Goal: Communication & Community: Answer question/provide support

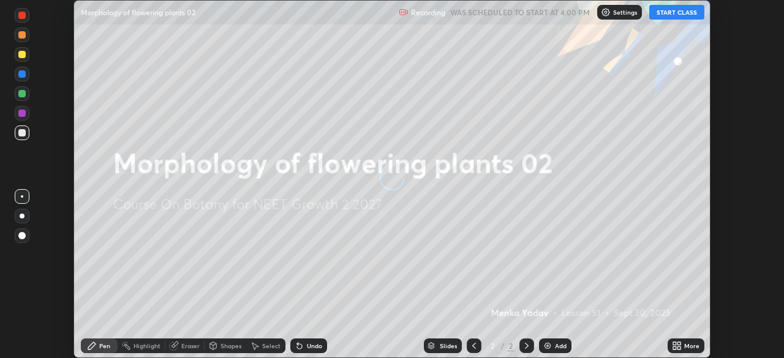
scroll to position [358, 784]
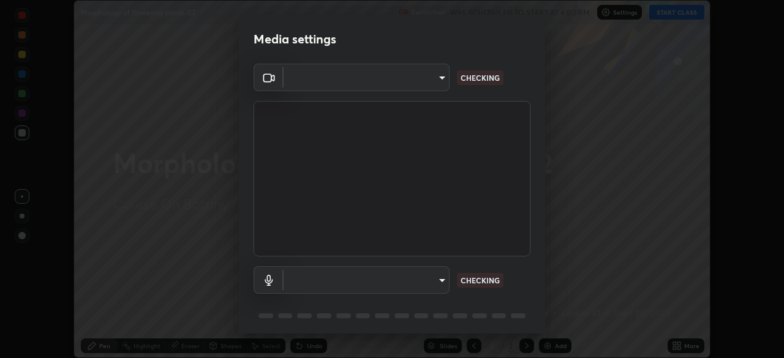
type input "fc38be1871f717ddc8e1b512eadbf63495b763d4820be899b5c927fedf8d93a0"
type input "communications"
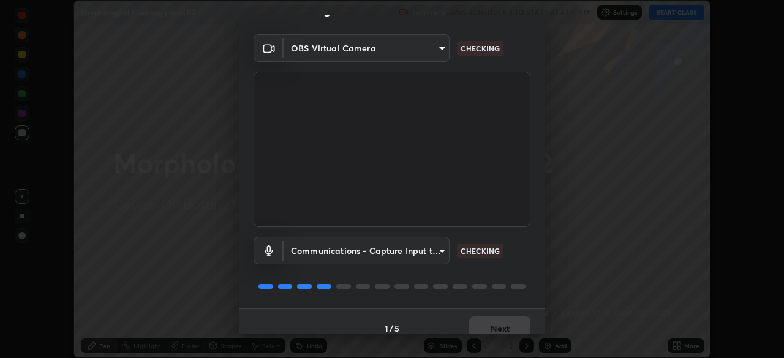
scroll to position [43, 0]
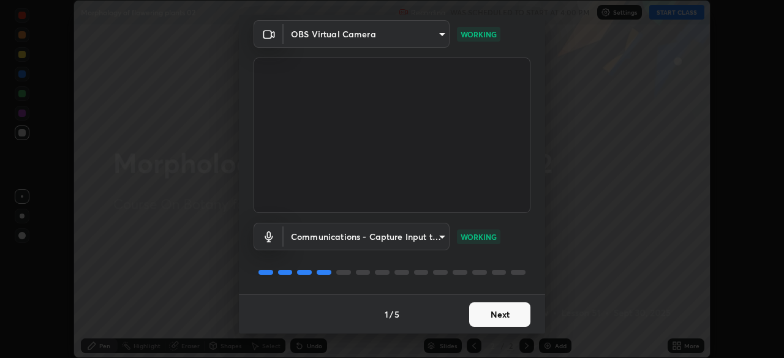
click at [510, 319] on button "Next" at bounding box center [499, 315] width 61 height 25
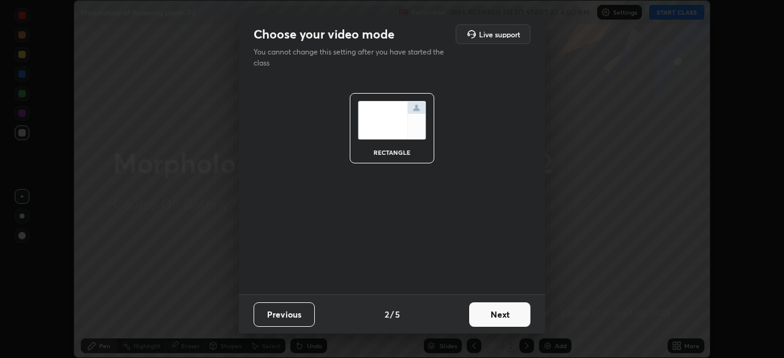
scroll to position [0, 0]
click at [514, 318] on button "Next" at bounding box center [499, 315] width 61 height 25
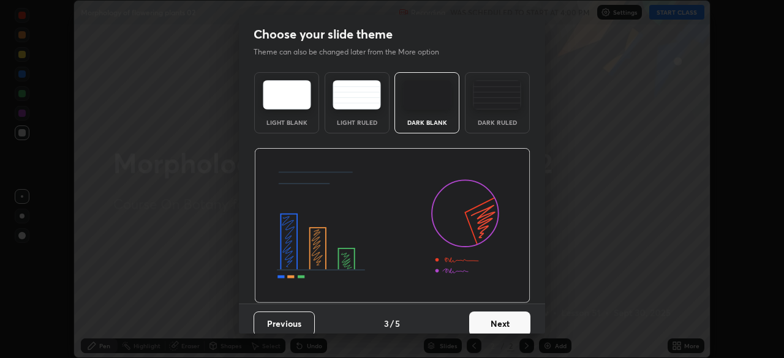
click at [512, 318] on button "Next" at bounding box center [499, 324] width 61 height 25
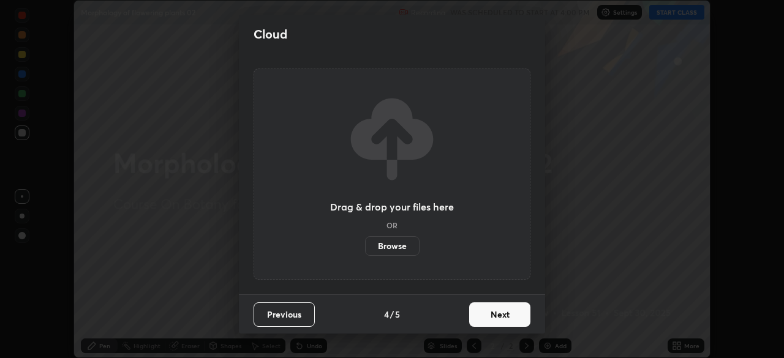
click at [510, 318] on button "Next" at bounding box center [499, 315] width 61 height 25
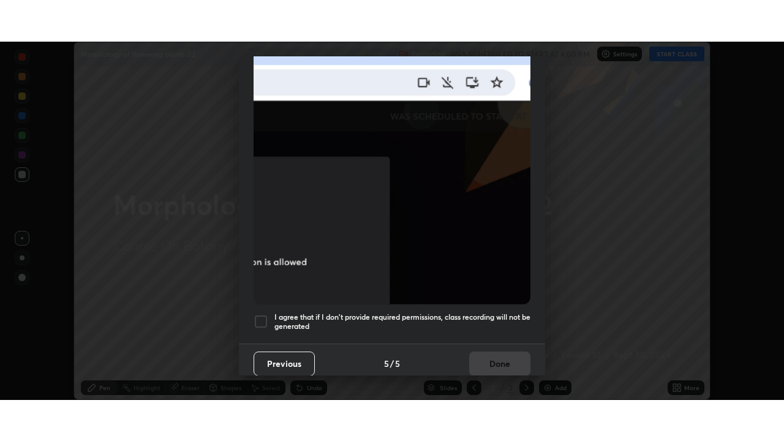
scroll to position [292, 0]
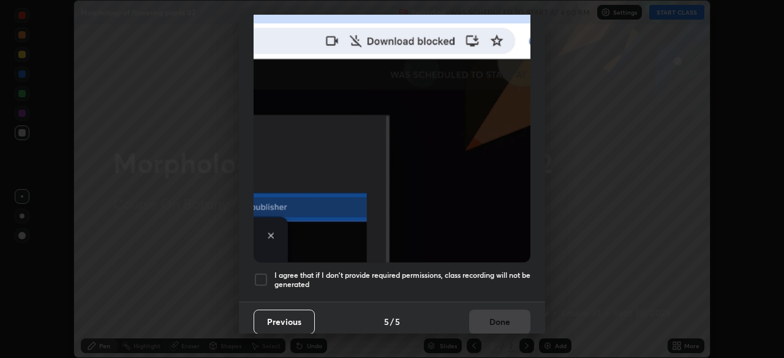
click at [262, 278] on div at bounding box center [261, 280] width 15 height 15
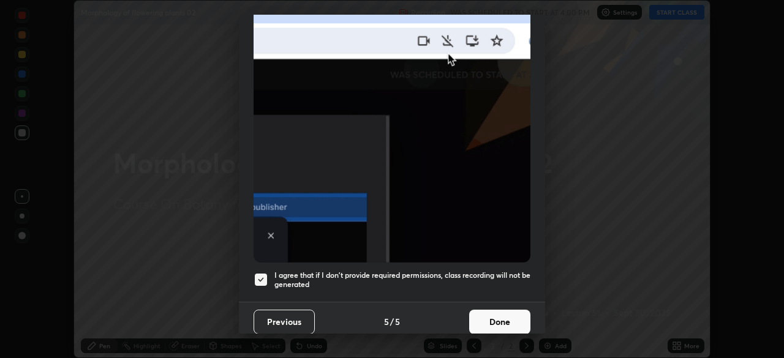
click at [503, 314] on button "Done" at bounding box center [499, 322] width 61 height 25
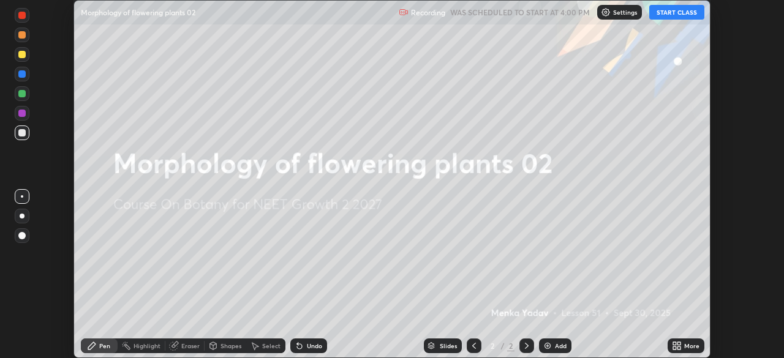
click at [662, 13] on button "START CLASS" at bounding box center [676, 12] width 55 height 15
click at [686, 343] on div "More" at bounding box center [691, 346] width 15 height 6
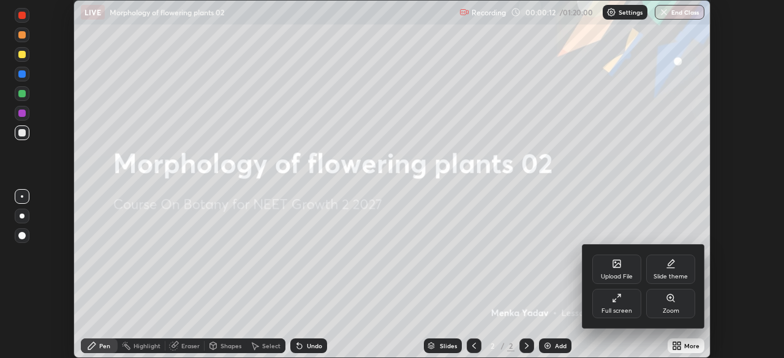
click at [629, 304] on div "Full screen" at bounding box center [616, 303] width 49 height 29
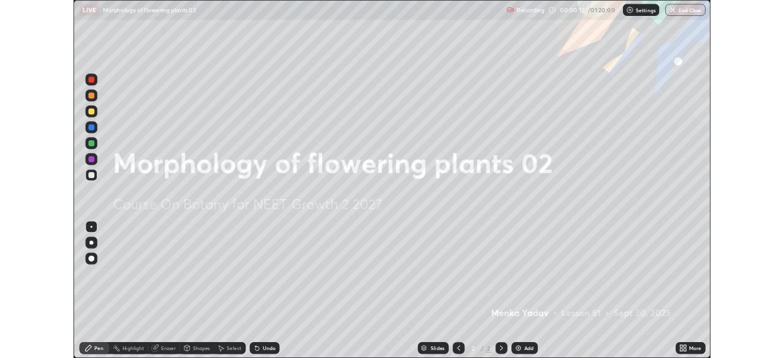
scroll to position [441, 784]
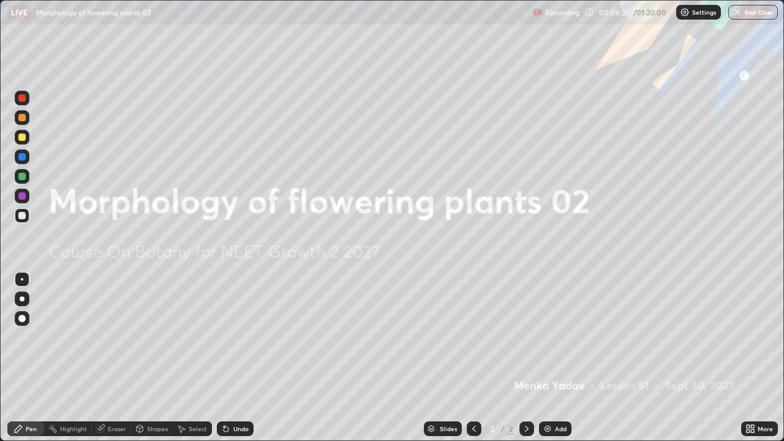
click at [551, 358] on div "Add" at bounding box center [555, 429] width 32 height 15
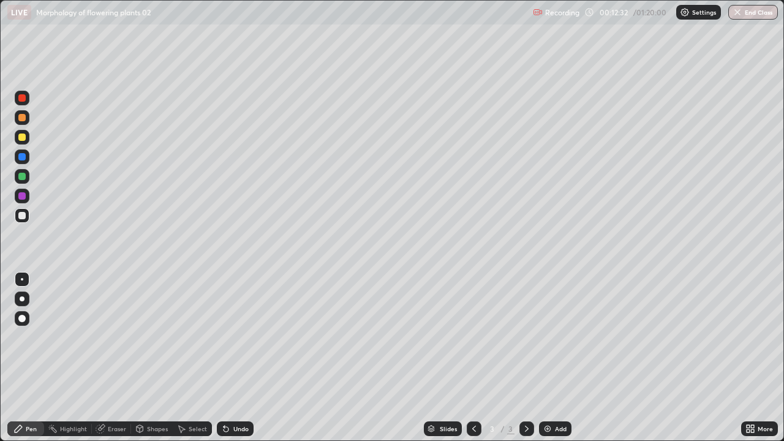
click at [23, 191] on div at bounding box center [22, 196] width 15 height 15
click at [23, 190] on div at bounding box center [22, 196] width 15 height 15
click at [21, 215] on div at bounding box center [21, 215] width 7 height 7
click at [17, 195] on div at bounding box center [22, 196] width 15 height 15
click at [21, 176] on div at bounding box center [21, 176] width 7 height 7
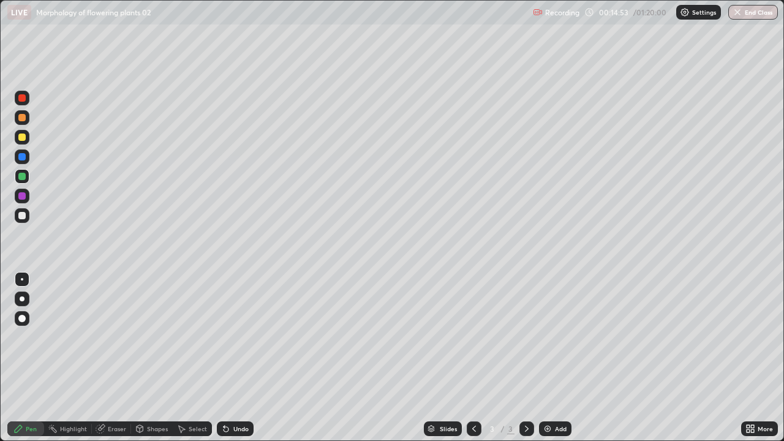
click at [25, 142] on div at bounding box center [22, 137] width 15 height 15
click at [553, 358] on div "Add" at bounding box center [555, 429] width 32 height 15
click at [21, 118] on div at bounding box center [21, 117] width 7 height 7
click at [20, 193] on div at bounding box center [21, 195] width 7 height 7
click at [23, 215] on div at bounding box center [21, 215] width 7 height 7
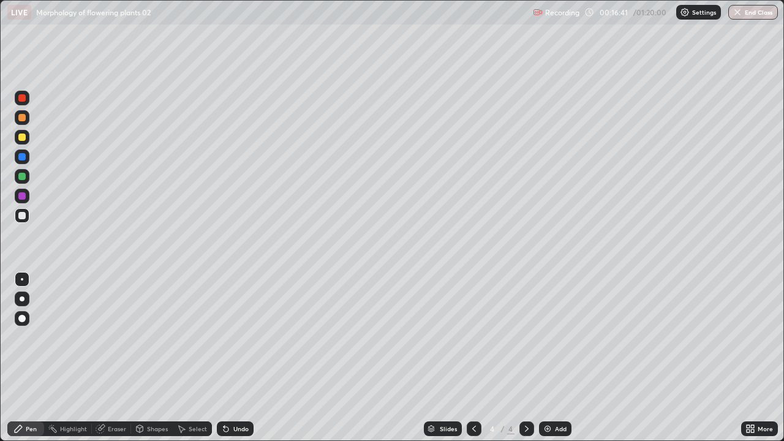
click at [21, 176] on div at bounding box center [21, 176] width 7 height 7
click at [21, 216] on div at bounding box center [21, 215] width 7 height 7
click at [21, 177] on div at bounding box center [21, 176] width 7 height 7
click at [23, 119] on div at bounding box center [21, 117] width 7 height 7
click at [241, 358] on div "Undo" at bounding box center [240, 429] width 15 height 6
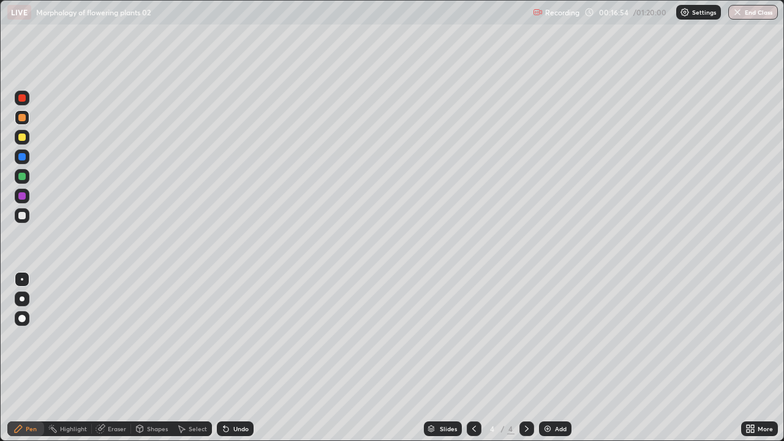
click at [148, 358] on div "Shapes" at bounding box center [157, 429] width 21 height 6
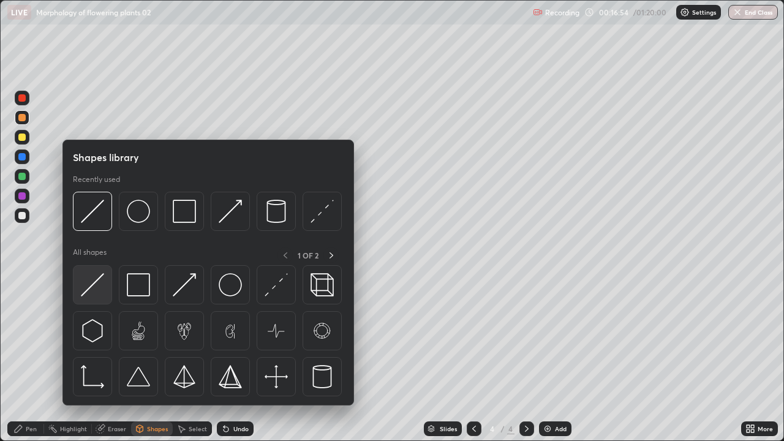
click at [99, 280] on img at bounding box center [92, 284] width 23 height 23
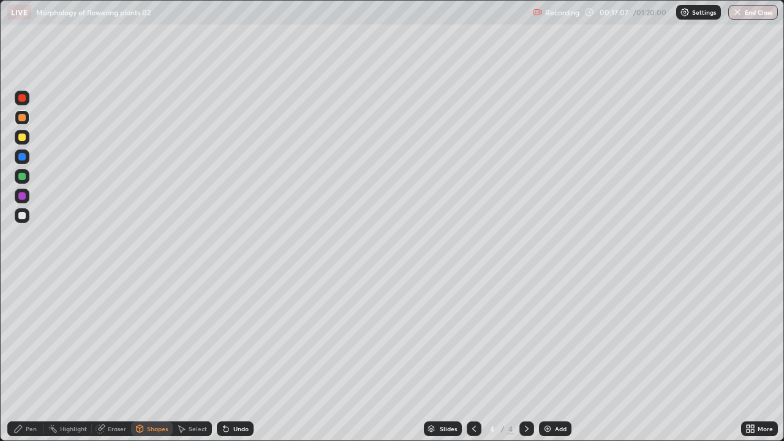
click at [20, 195] on div at bounding box center [21, 195] width 7 height 7
click at [235, 358] on div "Undo" at bounding box center [240, 429] width 15 height 6
click at [42, 358] on div "Pen" at bounding box center [25, 429] width 37 height 15
click at [20, 177] on div at bounding box center [21, 176] width 7 height 7
click at [238, 358] on div "Undo" at bounding box center [240, 429] width 15 height 6
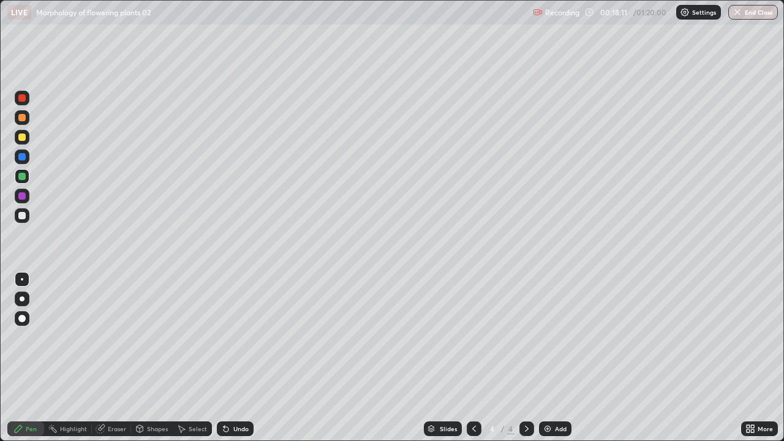
click at [236, 358] on div "Undo" at bounding box center [240, 429] width 15 height 6
click at [25, 191] on div at bounding box center [22, 196] width 15 height 15
click at [25, 162] on div at bounding box center [22, 156] width 15 height 15
click at [22, 156] on div at bounding box center [21, 156] width 7 height 7
click at [21, 173] on div at bounding box center [21, 176] width 7 height 7
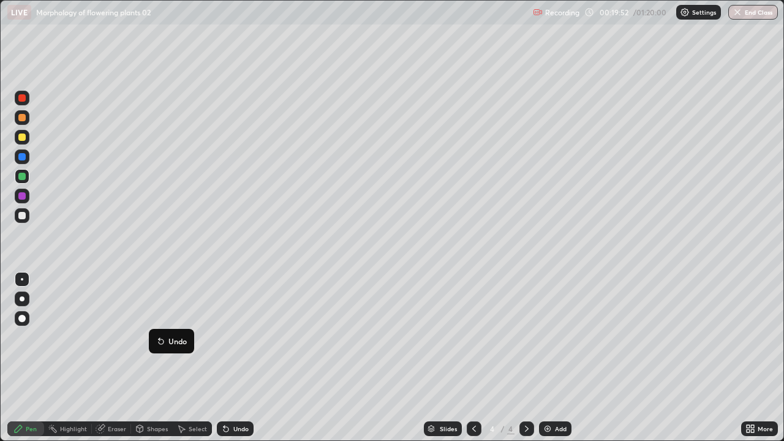
click at [32, 358] on div "Erase all" at bounding box center [21, 221] width 29 height 392
click at [234, 358] on div "Undo" at bounding box center [240, 429] width 15 height 6
click at [20, 194] on div at bounding box center [21, 195] width 7 height 7
click at [19, 177] on div at bounding box center [21, 176] width 7 height 7
click at [237, 358] on div "Undo" at bounding box center [240, 429] width 15 height 6
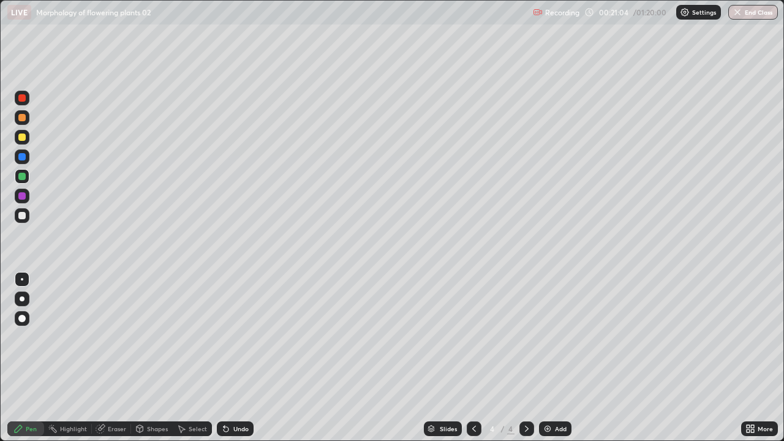
click at [238, 358] on div "Undo" at bounding box center [240, 429] width 15 height 6
click at [241, 358] on div "Undo" at bounding box center [240, 429] width 15 height 6
click at [17, 158] on div at bounding box center [22, 156] width 15 height 15
click at [23, 216] on div at bounding box center [21, 215] width 7 height 7
click at [25, 196] on div at bounding box center [21, 195] width 7 height 7
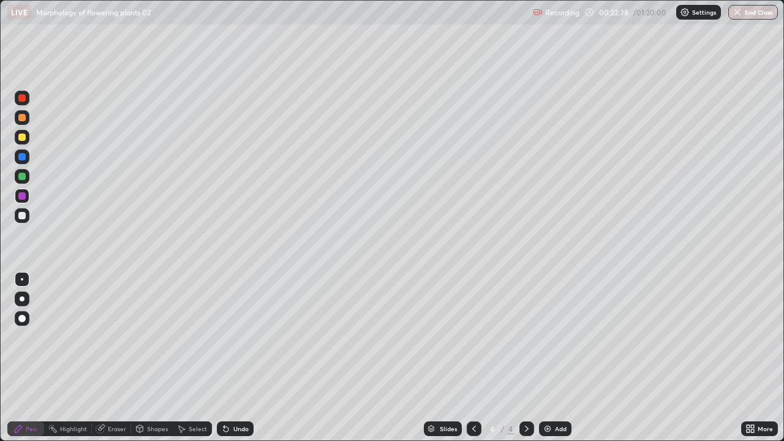
click at [27, 155] on div at bounding box center [22, 156] width 15 height 15
click at [28, 216] on div at bounding box center [22, 215] width 15 height 15
click at [20, 158] on div at bounding box center [21, 156] width 7 height 7
click at [555, 358] on div "Add" at bounding box center [561, 429] width 12 height 6
click at [23, 119] on div at bounding box center [21, 117] width 7 height 7
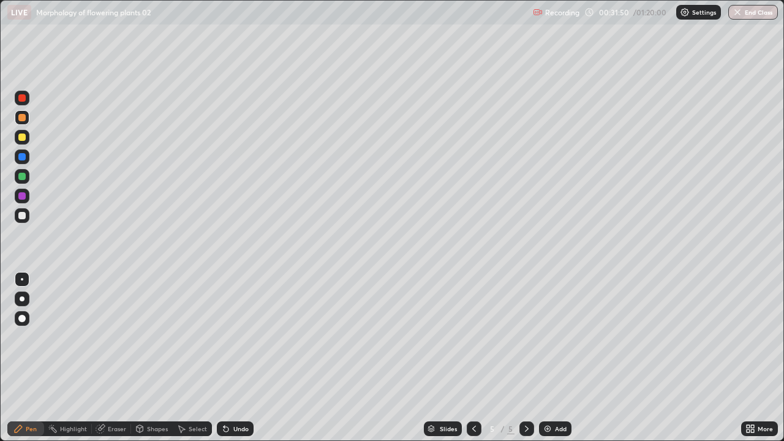
click at [23, 175] on div at bounding box center [21, 176] width 7 height 7
click at [20, 121] on div at bounding box center [21, 117] width 7 height 7
click at [25, 178] on div at bounding box center [21, 176] width 7 height 7
click at [232, 358] on div "Undo" at bounding box center [235, 429] width 37 height 15
click at [233, 358] on div "Undo" at bounding box center [235, 429] width 37 height 15
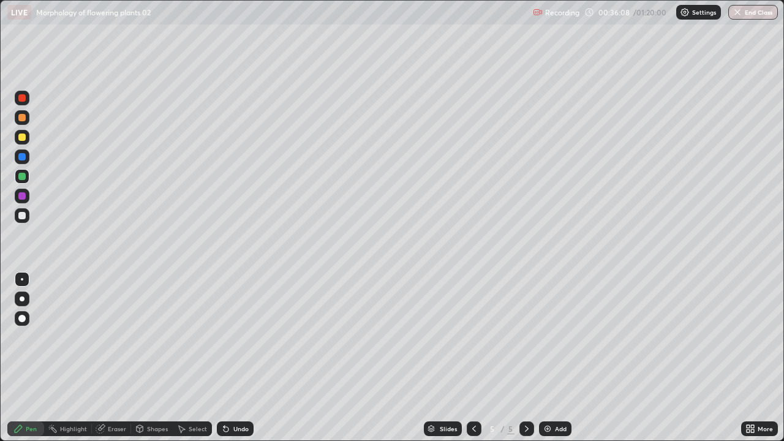
click at [551, 358] on div "Add" at bounding box center [555, 429] width 32 height 15
click at [27, 118] on div at bounding box center [22, 117] width 15 height 15
click at [28, 181] on div at bounding box center [22, 176] width 15 height 15
click at [148, 358] on div "Shapes" at bounding box center [152, 429] width 42 height 15
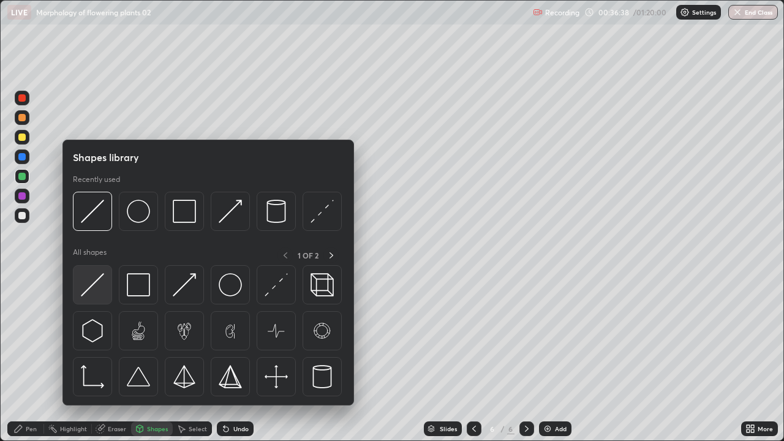
click at [96, 281] on img at bounding box center [92, 284] width 23 height 23
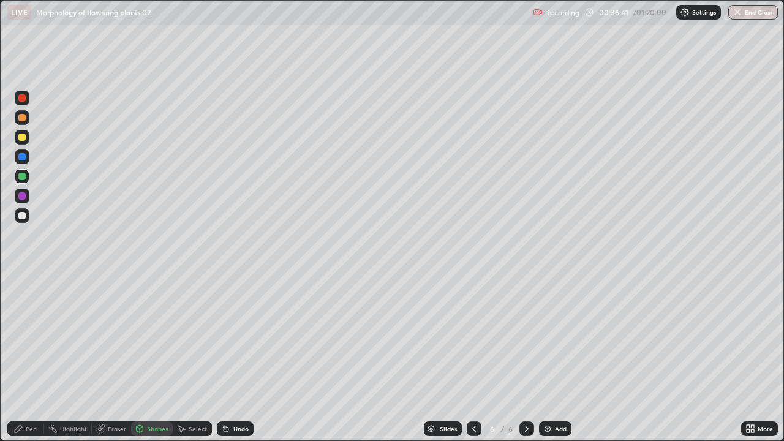
click at [21, 358] on icon at bounding box center [18, 428] width 7 height 7
click at [19, 214] on div at bounding box center [21, 215] width 7 height 7
click at [18, 195] on div at bounding box center [21, 195] width 7 height 7
click at [235, 358] on div "Undo" at bounding box center [240, 429] width 15 height 6
click at [237, 358] on div "Undo" at bounding box center [240, 429] width 15 height 6
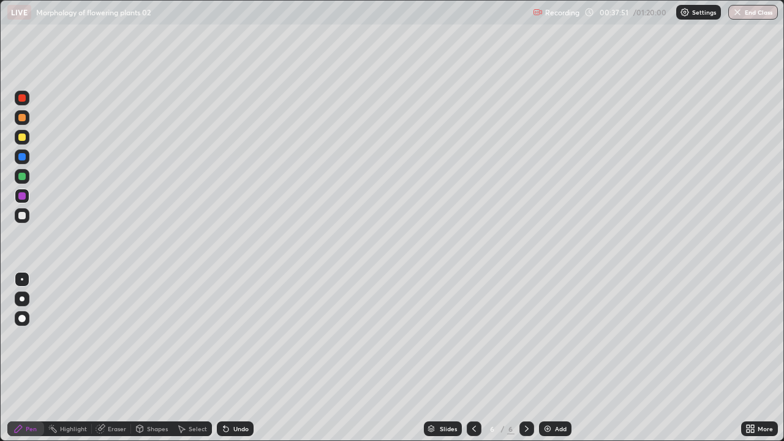
click at [26, 210] on div at bounding box center [22, 215] width 15 height 15
click at [17, 189] on div at bounding box center [22, 196] width 15 height 15
click at [19, 157] on div at bounding box center [21, 156] width 7 height 7
click at [20, 215] on div at bounding box center [21, 215] width 7 height 7
click at [479, 358] on div at bounding box center [474, 429] width 15 height 25
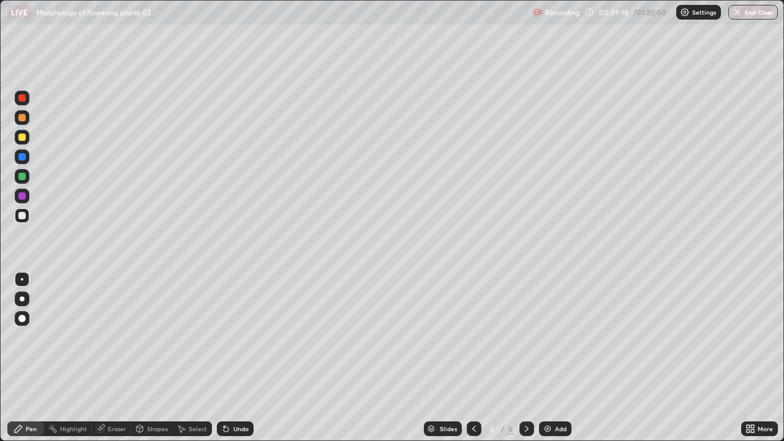
click at [531, 358] on div at bounding box center [527, 429] width 15 height 15
click at [20, 196] on div at bounding box center [21, 195] width 7 height 7
click at [24, 216] on div at bounding box center [21, 215] width 7 height 7
click at [396, 358] on div "Slides 6 / 6 Add" at bounding box center [498, 429] width 488 height 25
click at [24, 118] on div at bounding box center [21, 117] width 7 height 7
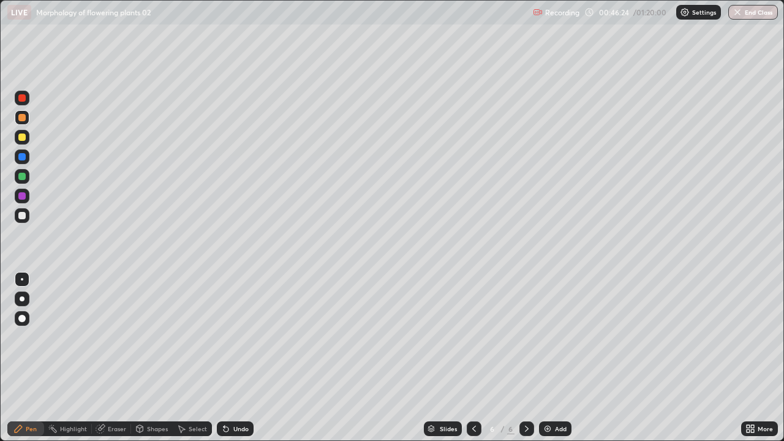
click at [548, 358] on img at bounding box center [548, 429] width 10 height 10
click at [23, 176] on div at bounding box center [21, 176] width 7 height 7
click at [21, 192] on div at bounding box center [21, 195] width 7 height 7
click at [235, 358] on div "Undo" at bounding box center [240, 429] width 15 height 6
click at [21, 177] on div at bounding box center [21, 176] width 7 height 7
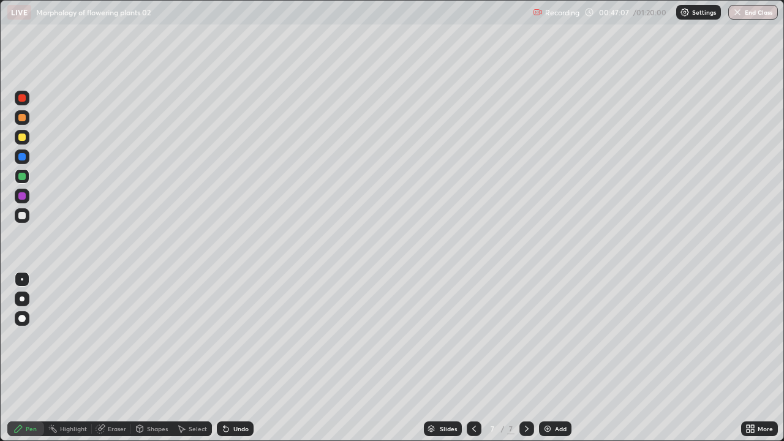
click at [235, 358] on div "Undo" at bounding box center [240, 429] width 15 height 6
click at [234, 358] on div "Undo" at bounding box center [235, 429] width 37 height 15
click at [236, 358] on div "Undo" at bounding box center [235, 429] width 37 height 15
click at [20, 214] on div at bounding box center [21, 215] width 7 height 7
click at [21, 177] on div at bounding box center [21, 176] width 7 height 7
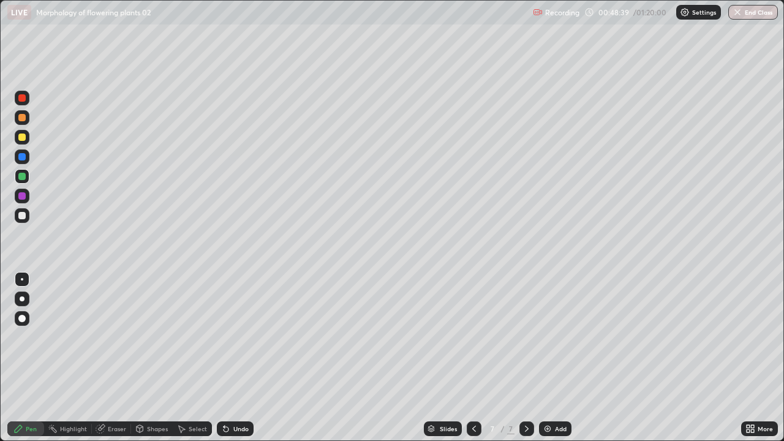
click at [23, 157] on div at bounding box center [21, 156] width 7 height 7
click at [24, 173] on div at bounding box center [21, 176] width 7 height 7
click at [555, 358] on div "Add" at bounding box center [561, 429] width 12 height 6
click at [20, 163] on div at bounding box center [22, 156] width 15 height 15
click at [22, 183] on div at bounding box center [22, 176] width 15 height 15
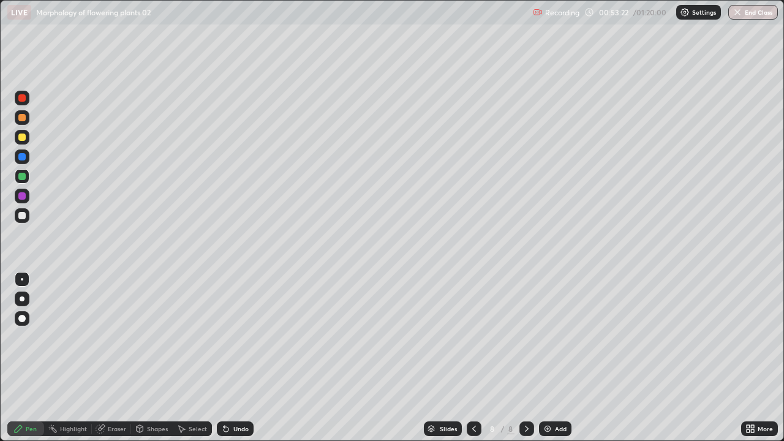
click at [21, 157] on div at bounding box center [21, 156] width 7 height 7
click at [233, 358] on div "Undo" at bounding box center [240, 429] width 15 height 6
click at [230, 358] on div "Undo" at bounding box center [235, 429] width 37 height 15
click at [228, 358] on div "Undo" at bounding box center [235, 429] width 37 height 15
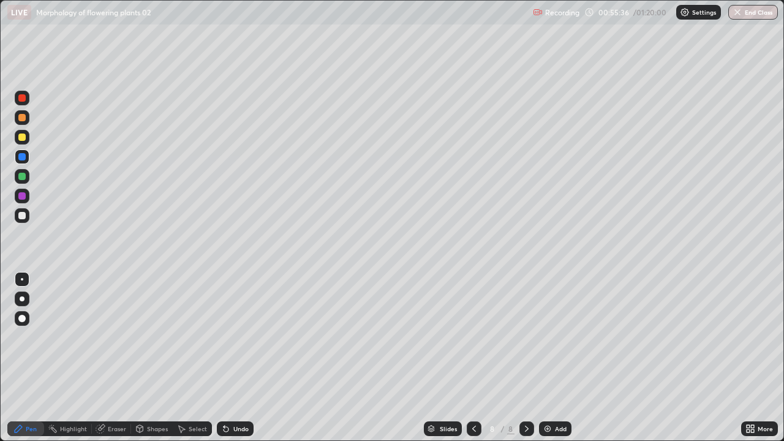
click at [21, 182] on div at bounding box center [22, 176] width 15 height 15
click at [20, 217] on div at bounding box center [21, 215] width 7 height 7
click at [24, 176] on div at bounding box center [21, 176] width 7 height 7
click at [21, 113] on div at bounding box center [22, 117] width 15 height 15
click at [22, 155] on div at bounding box center [21, 156] width 7 height 7
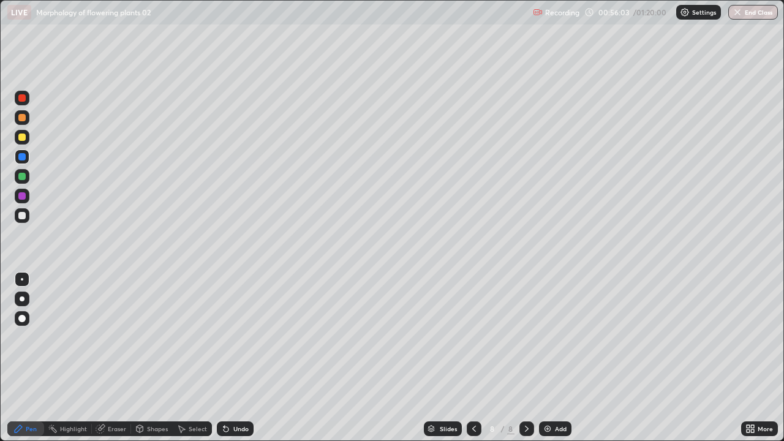
click at [20, 117] on div at bounding box center [21, 117] width 7 height 7
click at [19, 175] on div at bounding box center [21, 176] width 7 height 7
click at [224, 358] on icon at bounding box center [226, 429] width 5 height 5
click at [228, 358] on div "Undo" at bounding box center [235, 429] width 37 height 15
click at [478, 358] on div at bounding box center [474, 429] width 15 height 15
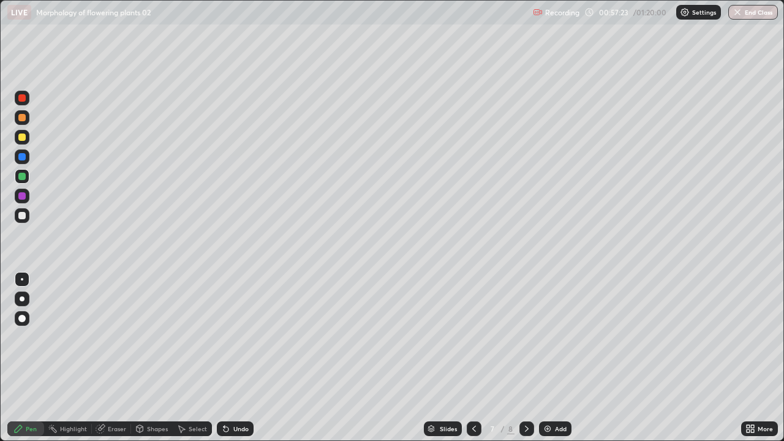
click at [471, 358] on icon at bounding box center [474, 429] width 10 height 10
click at [520, 358] on div at bounding box center [527, 429] width 15 height 15
click at [467, 358] on div at bounding box center [474, 429] width 15 height 15
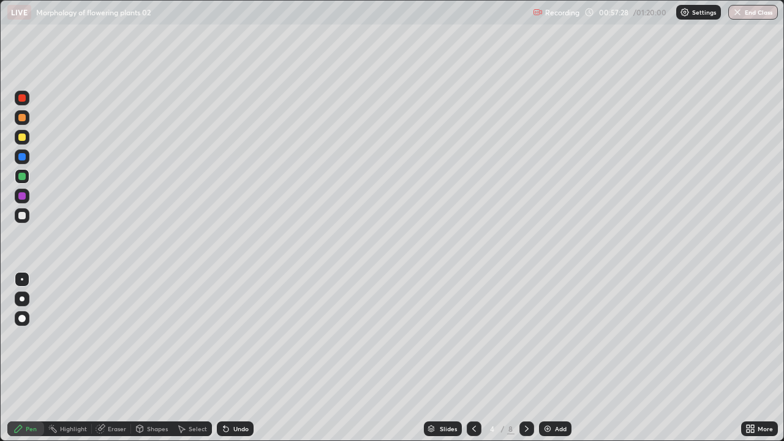
click at [15, 155] on div at bounding box center [22, 156] width 15 height 15
click at [229, 358] on icon at bounding box center [226, 429] width 10 height 10
click at [232, 358] on div "Undo" at bounding box center [235, 429] width 37 height 15
click at [231, 358] on div "Undo" at bounding box center [235, 429] width 37 height 15
click at [233, 358] on div "Undo" at bounding box center [240, 429] width 15 height 6
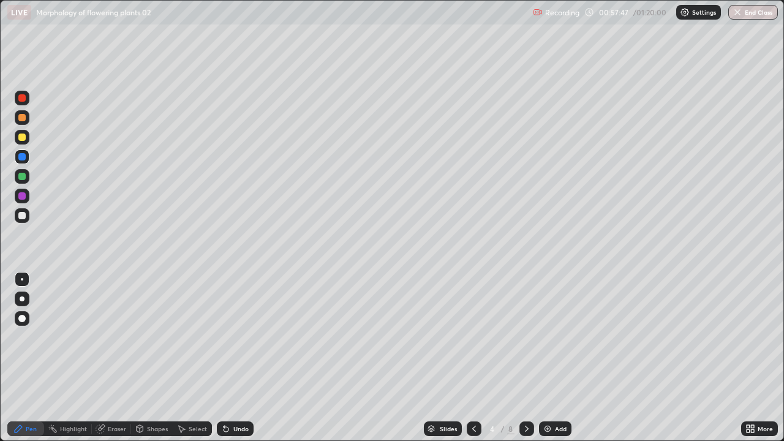
click at [231, 358] on div "Undo" at bounding box center [235, 429] width 37 height 15
click at [524, 358] on icon at bounding box center [527, 429] width 10 height 10
click at [526, 358] on icon at bounding box center [527, 429] width 10 height 10
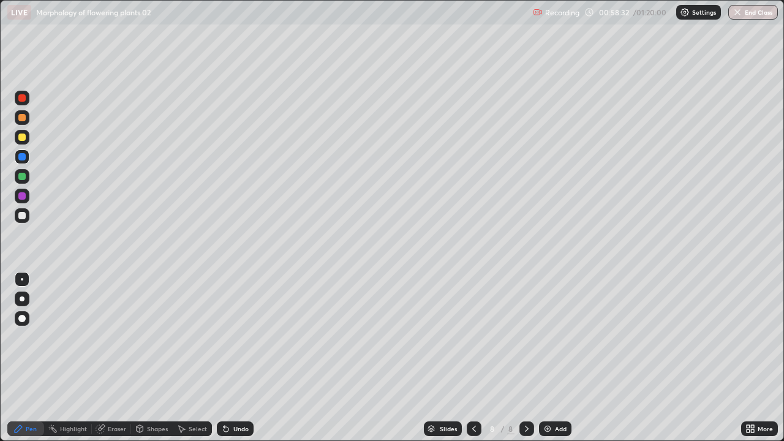
click at [23, 217] on div at bounding box center [21, 215] width 7 height 7
click at [24, 195] on div at bounding box center [21, 195] width 7 height 7
click at [23, 173] on div at bounding box center [21, 176] width 7 height 7
click at [238, 358] on div "Undo" at bounding box center [240, 429] width 15 height 6
click at [237, 358] on div "Undo" at bounding box center [240, 429] width 15 height 6
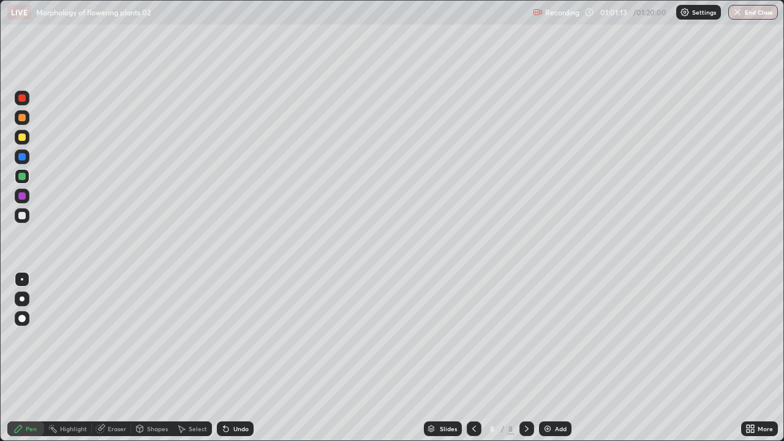
click at [21, 156] on div at bounding box center [21, 156] width 7 height 7
click at [20, 215] on div at bounding box center [21, 215] width 7 height 7
click at [23, 157] on div at bounding box center [21, 156] width 7 height 7
click at [19, 214] on div at bounding box center [21, 215] width 7 height 7
click at [237, 358] on div "Undo" at bounding box center [240, 429] width 15 height 6
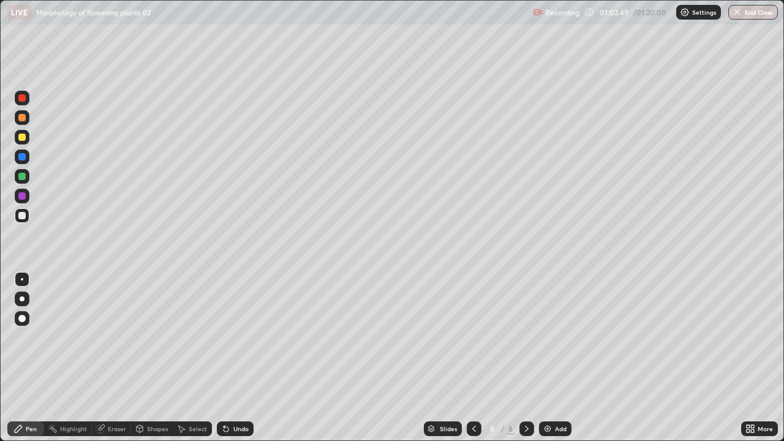
click at [237, 358] on div "Undo" at bounding box center [240, 429] width 15 height 6
click at [236, 358] on div "Undo" at bounding box center [240, 429] width 15 height 6
click at [235, 358] on div "Undo" at bounding box center [240, 429] width 15 height 6
click at [236, 358] on div "Undo" at bounding box center [240, 429] width 15 height 6
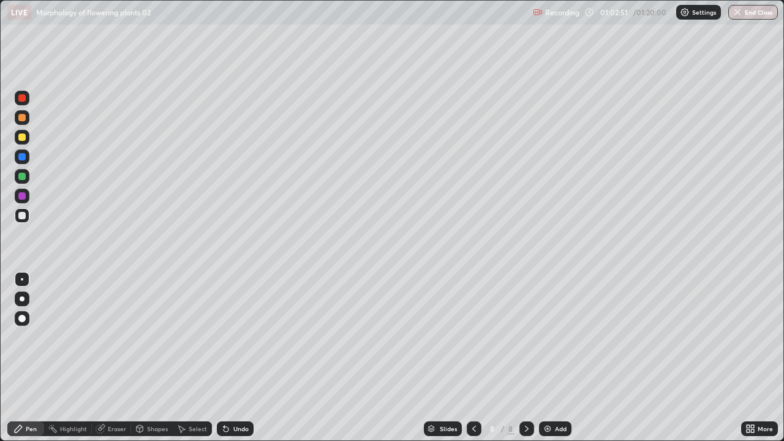
click at [237, 358] on div "Undo" at bounding box center [240, 429] width 15 height 6
click at [245, 358] on div "Undo" at bounding box center [240, 429] width 15 height 6
click at [238, 358] on div "Undo" at bounding box center [240, 429] width 15 height 6
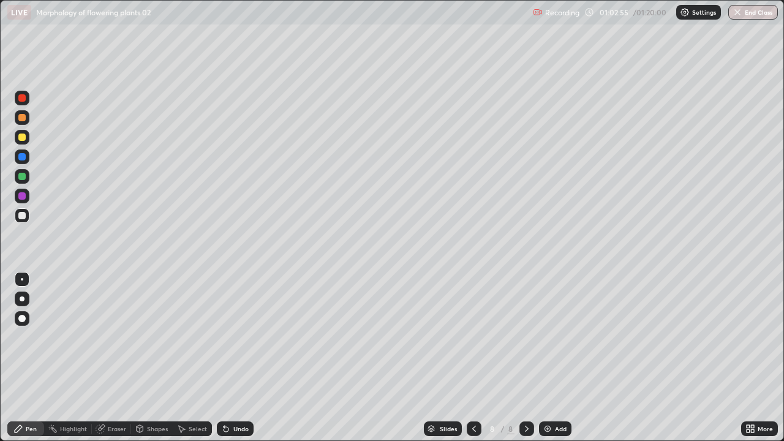
click at [238, 358] on div "Undo" at bounding box center [240, 429] width 15 height 6
click at [239, 358] on div "Undo" at bounding box center [240, 429] width 15 height 6
click at [241, 358] on div "Undo" at bounding box center [240, 429] width 15 height 6
click at [239, 358] on div "Undo" at bounding box center [240, 429] width 15 height 6
click at [238, 358] on div "Undo" at bounding box center [240, 429] width 15 height 6
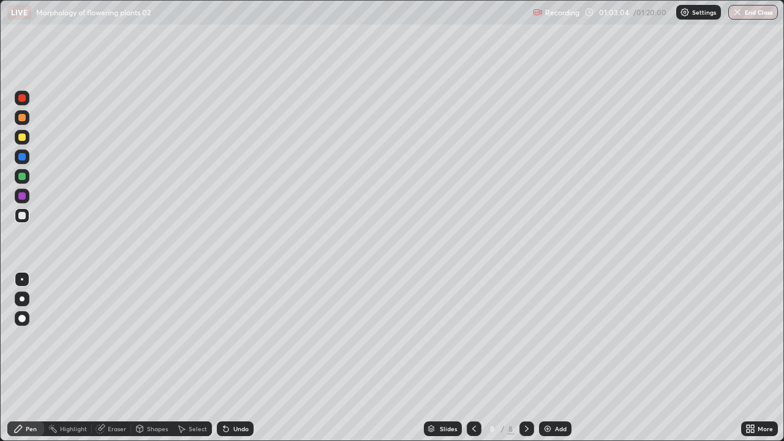
click at [239, 358] on div "Undo" at bounding box center [240, 429] width 15 height 6
click at [238, 358] on div "Undo" at bounding box center [240, 429] width 15 height 6
click at [240, 358] on div "Undo" at bounding box center [240, 429] width 15 height 6
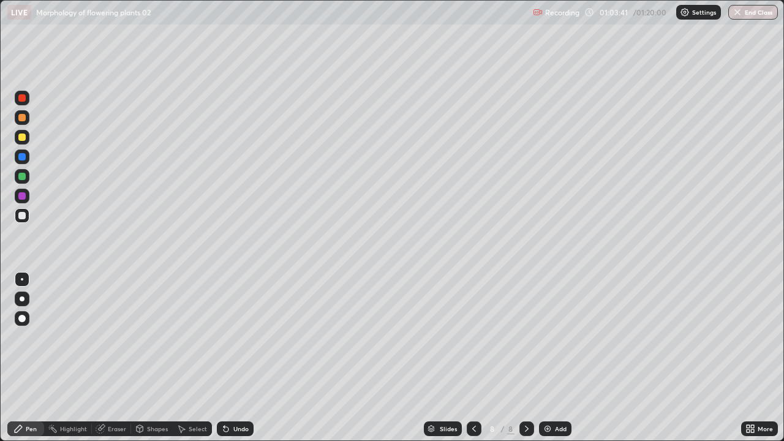
click at [28, 191] on div at bounding box center [22, 196] width 15 height 15
click at [23, 218] on div at bounding box center [21, 215] width 7 height 7
click at [26, 195] on div at bounding box center [22, 196] width 15 height 15
click at [553, 358] on div "Add" at bounding box center [555, 429] width 32 height 15
click at [21, 119] on div at bounding box center [21, 117] width 7 height 7
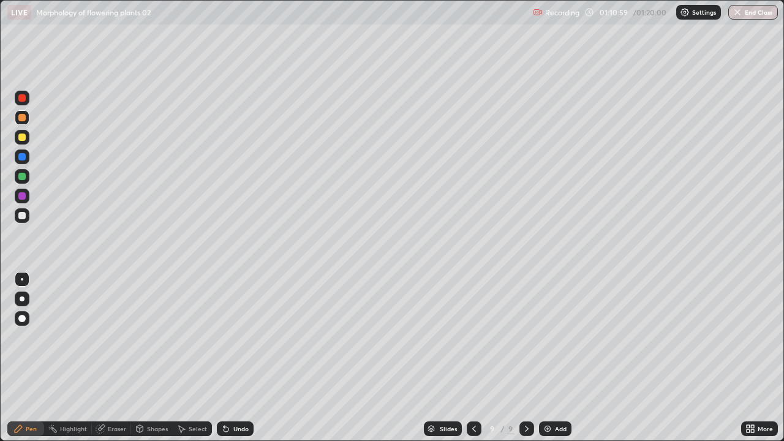
click at [17, 178] on div at bounding box center [22, 176] width 15 height 15
click at [229, 358] on div "Undo" at bounding box center [235, 429] width 37 height 15
click at [23, 213] on div at bounding box center [21, 215] width 7 height 7
click at [21, 189] on div at bounding box center [22, 196] width 15 height 15
click at [27, 172] on div at bounding box center [22, 176] width 15 height 15
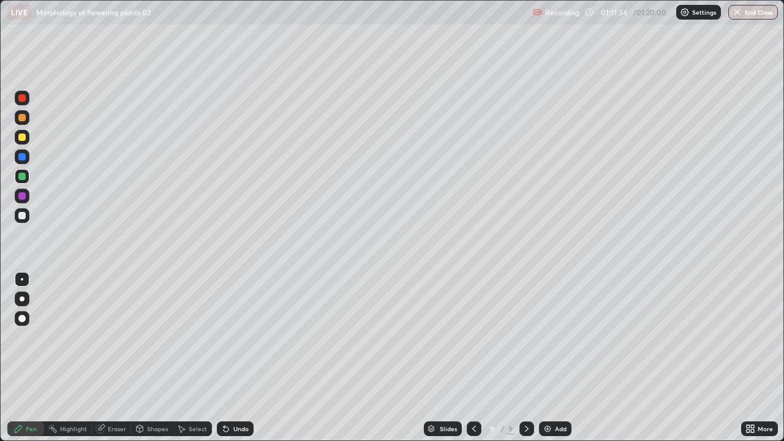
click at [234, 358] on div "Undo" at bounding box center [240, 429] width 15 height 6
click at [233, 358] on div "Undo" at bounding box center [240, 429] width 15 height 6
click at [23, 216] on div at bounding box center [21, 215] width 7 height 7
click at [20, 197] on div at bounding box center [21, 195] width 7 height 7
click at [21, 173] on div at bounding box center [21, 176] width 7 height 7
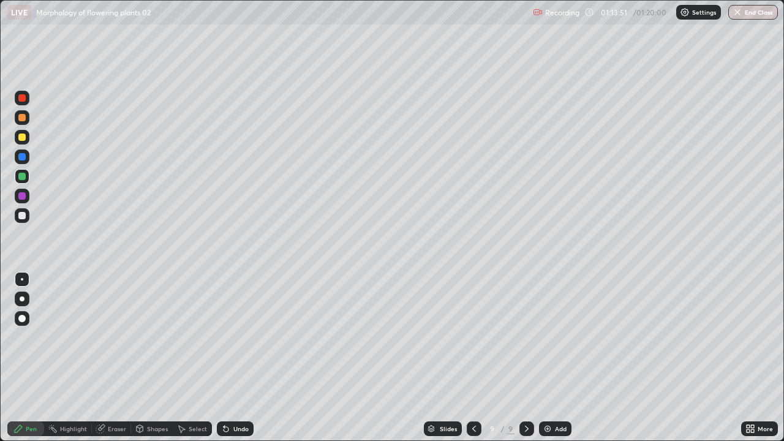
click at [20, 213] on div at bounding box center [21, 215] width 7 height 7
click at [144, 358] on div "Shapes" at bounding box center [152, 429] width 42 height 15
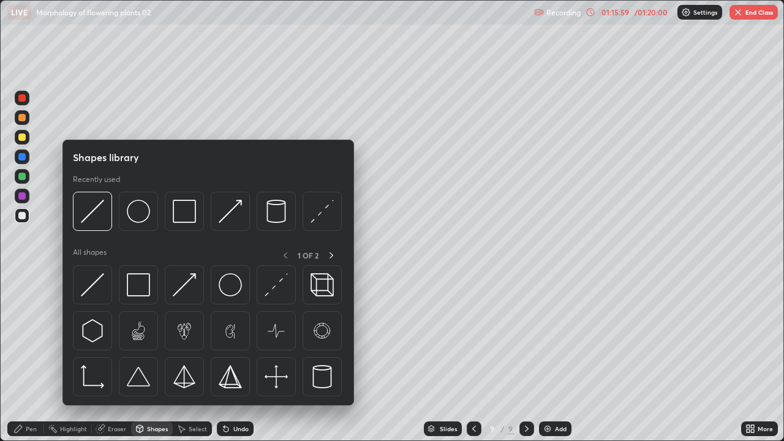
click at [115, 358] on div "Eraser" at bounding box center [117, 429] width 18 height 6
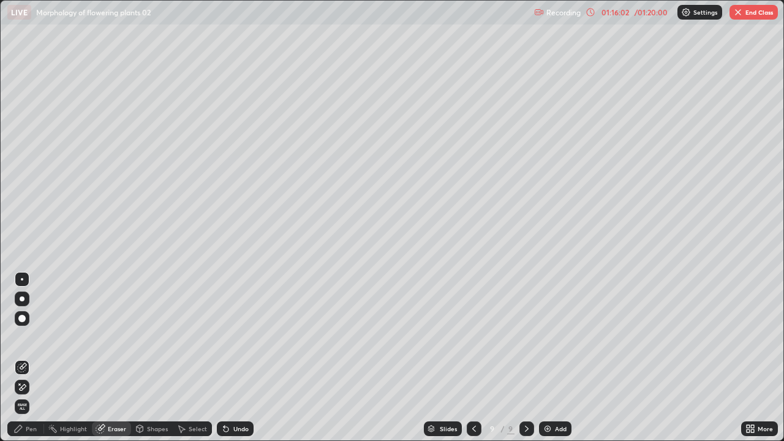
click at [23, 358] on div "Pen" at bounding box center [25, 429] width 37 height 15
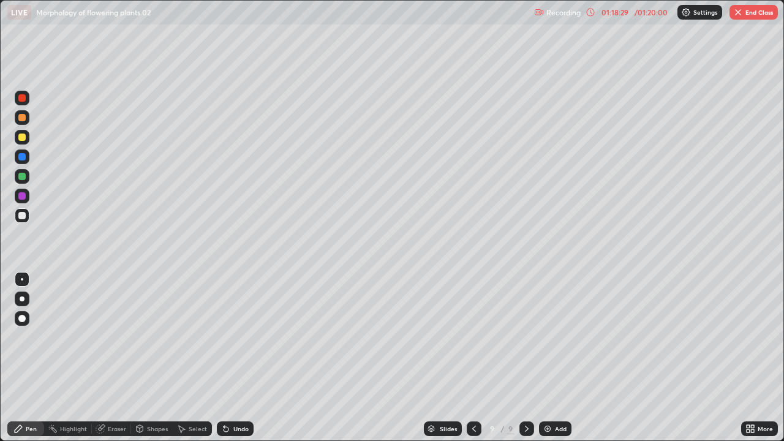
click at [719, 8] on div "Settings" at bounding box center [700, 12] width 45 height 15
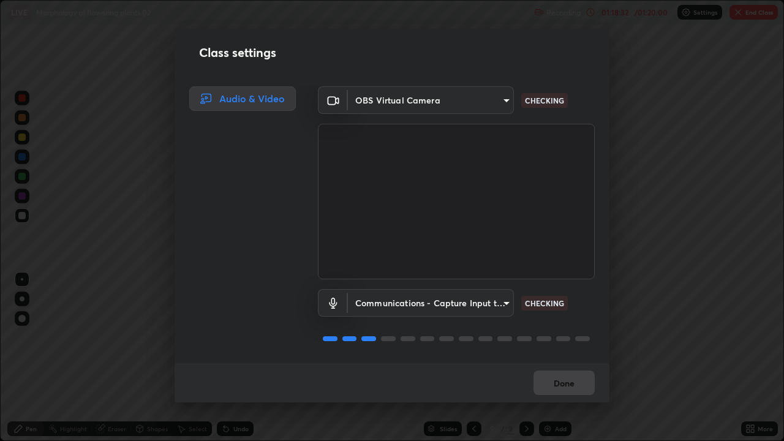
click at [675, 138] on div "Class settings Audio & Video OBS Virtual Camera fc38be1871f717ddc8e1b512eadbf63…" at bounding box center [392, 220] width 784 height 441
click at [614, 331] on div "Class settings Audio & Video OBS Virtual Camera fc38be1871f717ddc8e1b512eadbf63…" at bounding box center [392, 220] width 784 height 441
click at [643, 297] on div "Class settings Audio & Video OBS Virtual Camera fc38be1871f717ddc8e1b512eadbf63…" at bounding box center [392, 220] width 784 height 441
click at [584, 358] on div "Done" at bounding box center [392, 382] width 435 height 39
click at [596, 320] on div "OBS Virtual Camera fc38be1871f717ddc8e1b512eadbf63495b763d4820be899b5c927fedf8d…" at bounding box center [456, 224] width 306 height 277
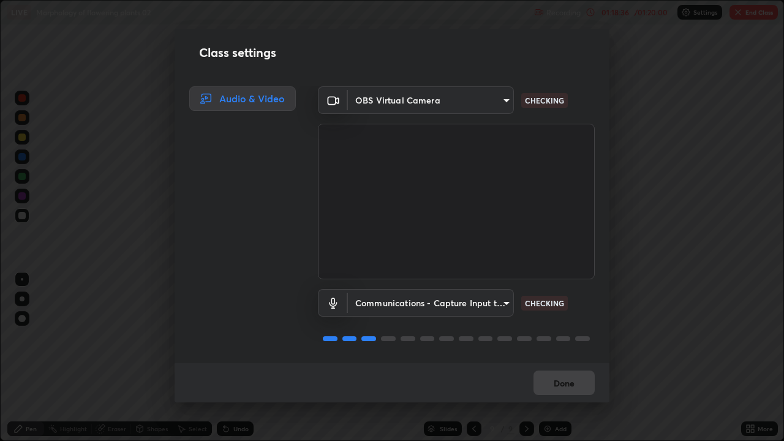
click at [593, 342] on div "OBS Virtual Camera fc38be1871f717ddc8e1b512eadbf63495b763d4820be899b5c927fedf8d…" at bounding box center [456, 224] width 306 height 277
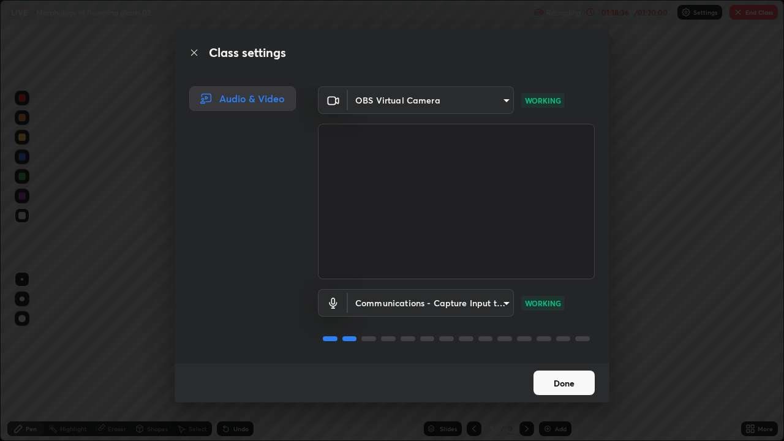
click at [669, 274] on div "Class settings Audio & Video OBS Virtual Camera fc38be1871f717ddc8e1b512eadbf63…" at bounding box center [392, 220] width 784 height 441
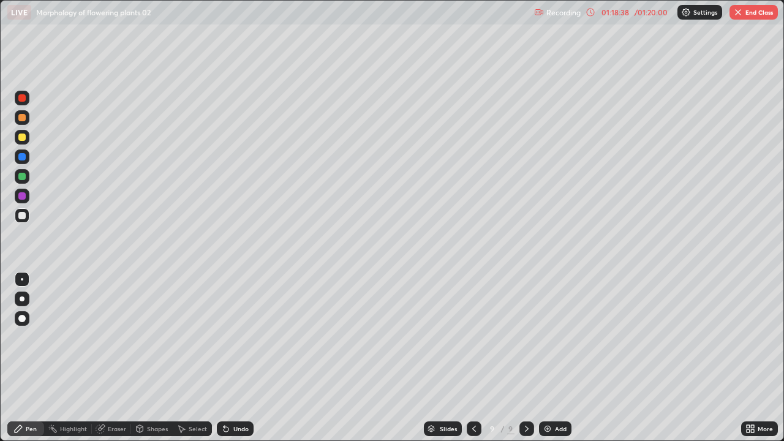
click at [757, 17] on button "End Class" at bounding box center [754, 12] width 48 height 15
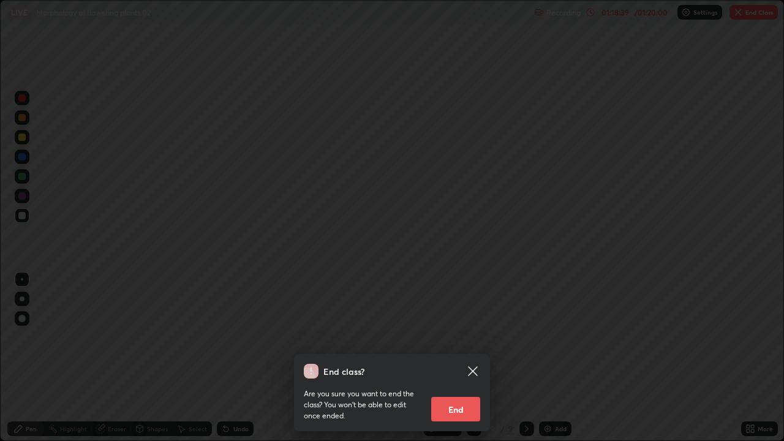
click at [468, 358] on button "End" at bounding box center [455, 409] width 49 height 25
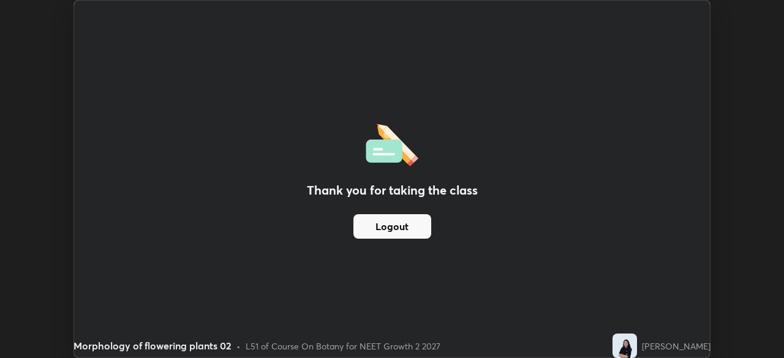
scroll to position [60907, 60481]
